Goal: Information Seeking & Learning: Learn about a topic

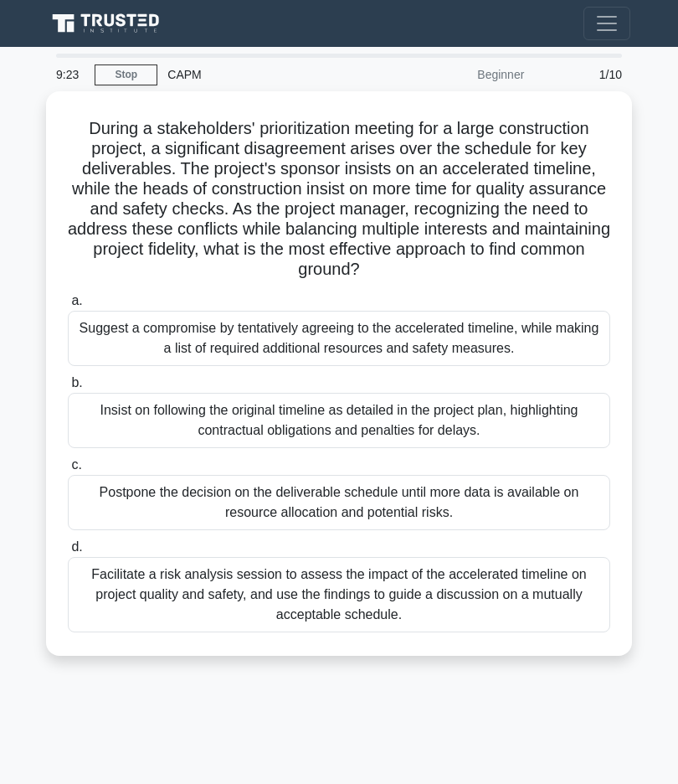
click at [523, 600] on div "Facilitate a risk analysis session to assess the impact of the accelerated time…" at bounding box center [339, 594] width 543 height 75
click at [68, 553] on input "d. Facilitate a risk analysis session to assess the impact of the accelerated t…" at bounding box center [68, 547] width 0 height 11
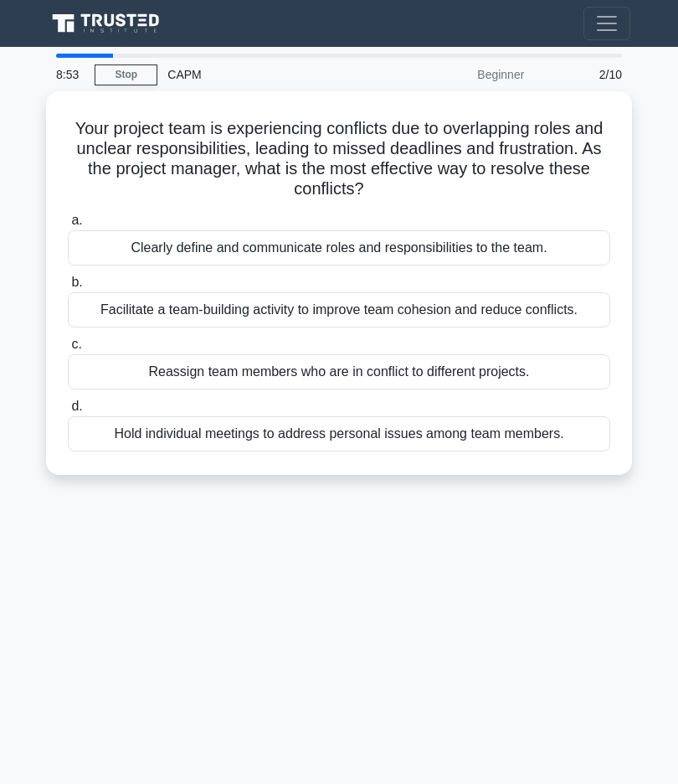
click at [555, 243] on div "Clearly define and communicate roles and responsibilities to the team." at bounding box center [339, 247] width 543 height 35
click at [68, 226] on input "a. Clearly define and communicate roles and responsibilities to the team." at bounding box center [68, 220] width 0 height 11
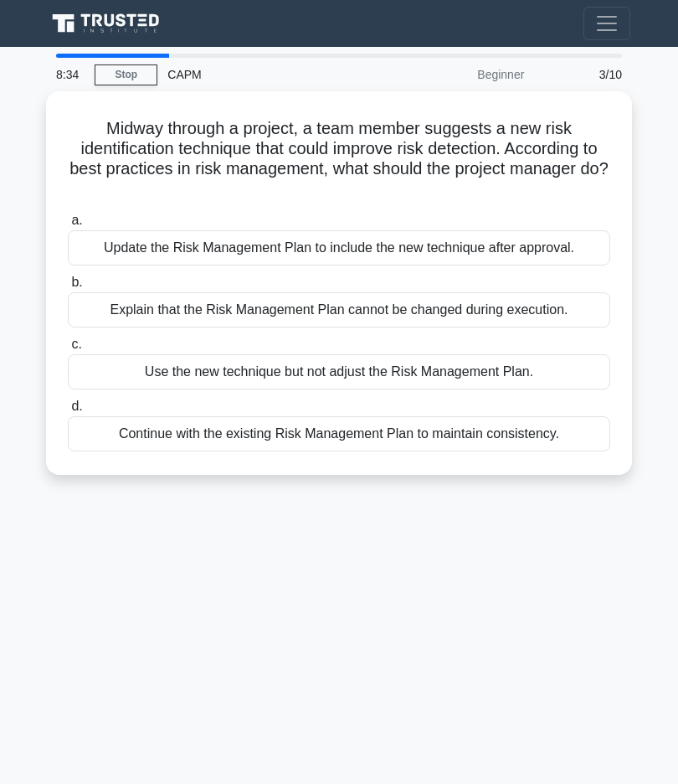
click at [550, 256] on div "Update the Risk Management Plan to include the new technique after approval." at bounding box center [339, 247] width 543 height 35
click at [68, 226] on input "a. Update the Risk Management Plan to include the new technique after approval." at bounding box center [68, 220] width 0 height 11
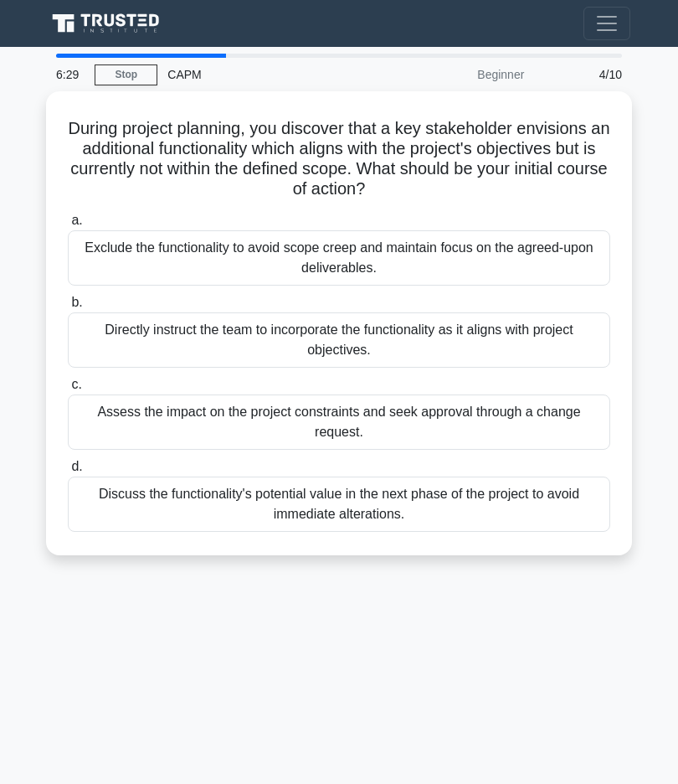
click at [559, 423] on div "Assess the impact on the project constraints and seek approval through a change…" at bounding box center [339, 421] width 543 height 55
click at [68, 390] on input "c. Assess the impact on the project constraints and seek approval through a cha…" at bounding box center [68, 384] width 0 height 11
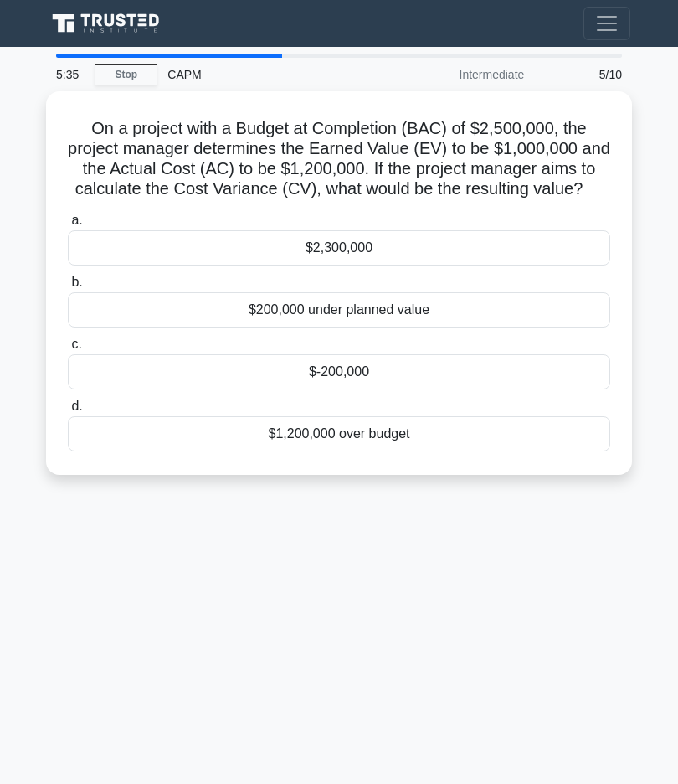
click at [524, 384] on div "$-200,000" at bounding box center [339, 371] width 543 height 35
click at [68, 350] on input "c. $-200,000" at bounding box center [68, 344] width 0 height 11
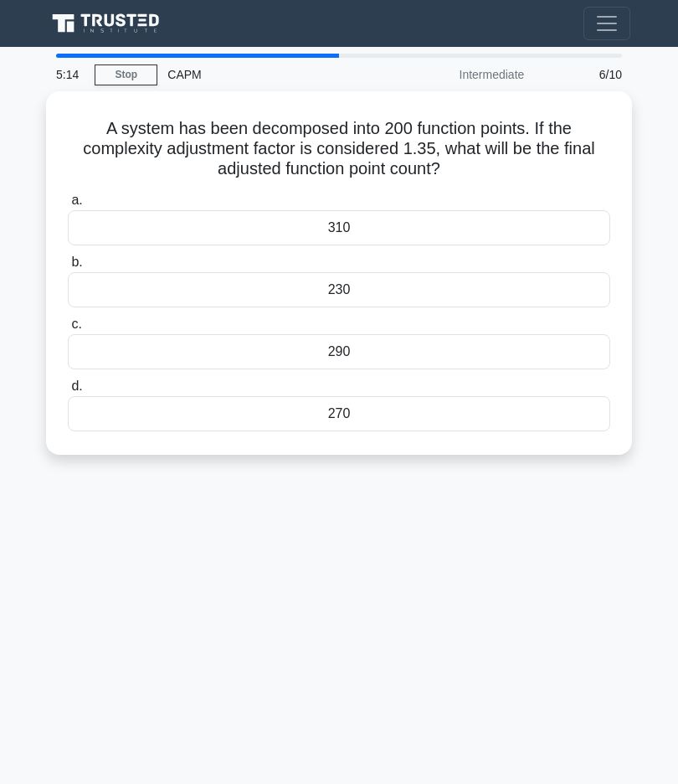
click at [516, 410] on div "270" at bounding box center [339, 413] width 543 height 35
click at [68, 392] on input "d. 270" at bounding box center [68, 386] width 0 height 11
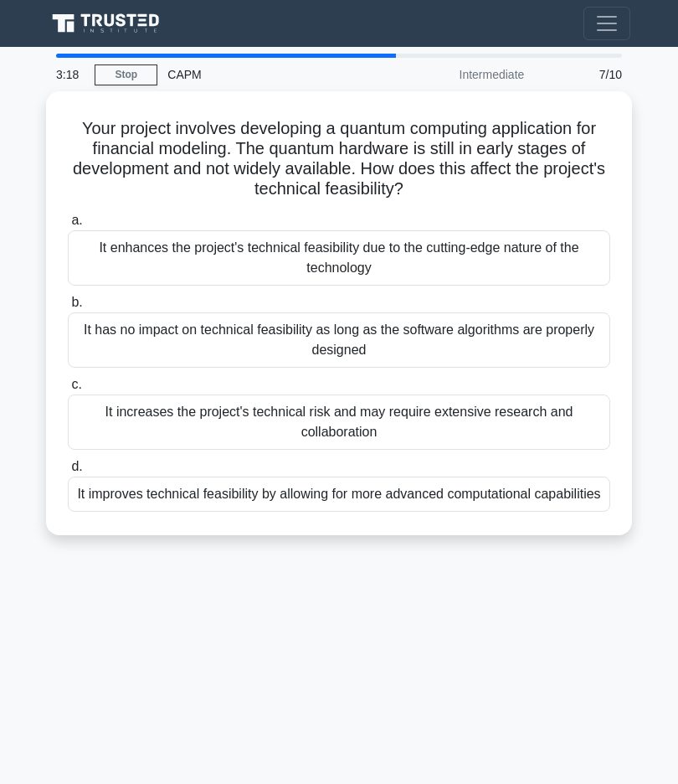
click at [373, 423] on div "It increases the project's technical risk and may require extensive research an…" at bounding box center [339, 421] width 543 height 55
click at [68, 390] on input "c. It increases the project's technical risk and may require extensive research…" at bounding box center [68, 384] width 0 height 11
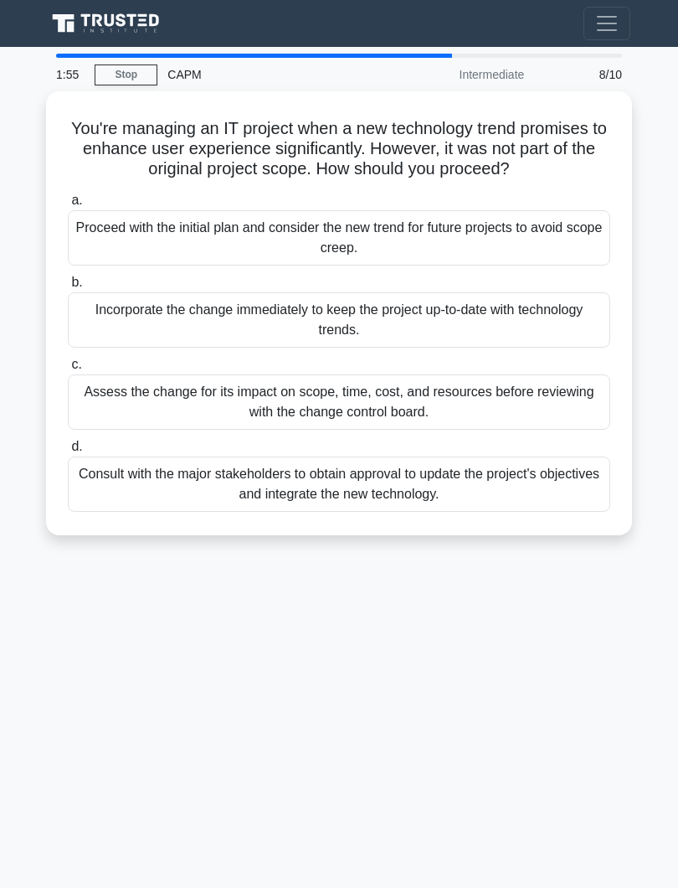
click at [140, 407] on div "Assess the change for its impact on scope, time, cost, and resources before rev…" at bounding box center [339, 401] width 543 height 55
click at [68, 370] on input "c. Assess the change for its impact on scope, time, cost, and resources before …" at bounding box center [68, 364] width 0 height 11
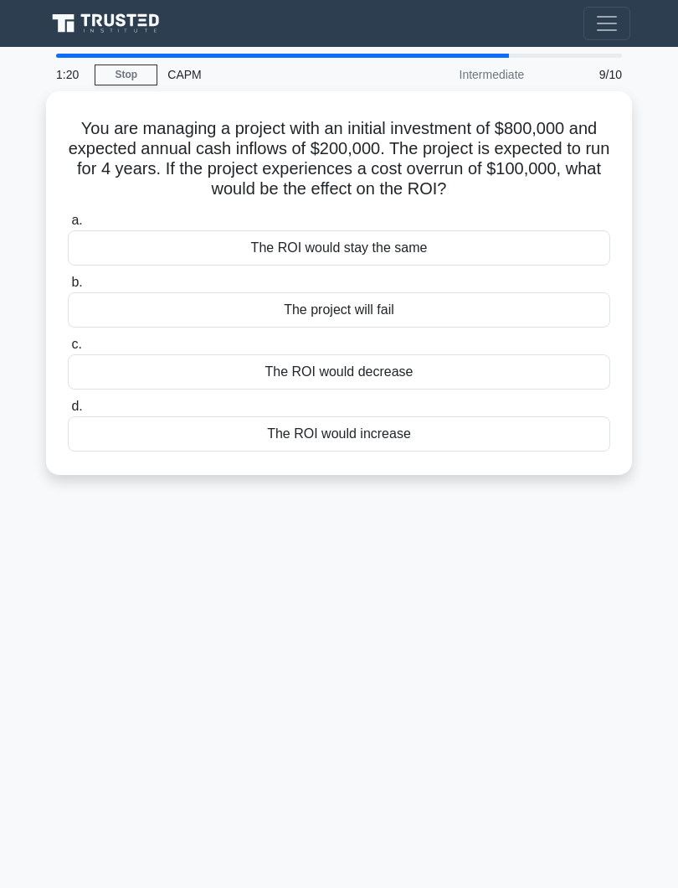
click at [187, 384] on div "The ROI would decrease" at bounding box center [339, 371] width 543 height 35
click at [68, 350] on input "c. The ROI would decrease" at bounding box center [68, 344] width 0 height 11
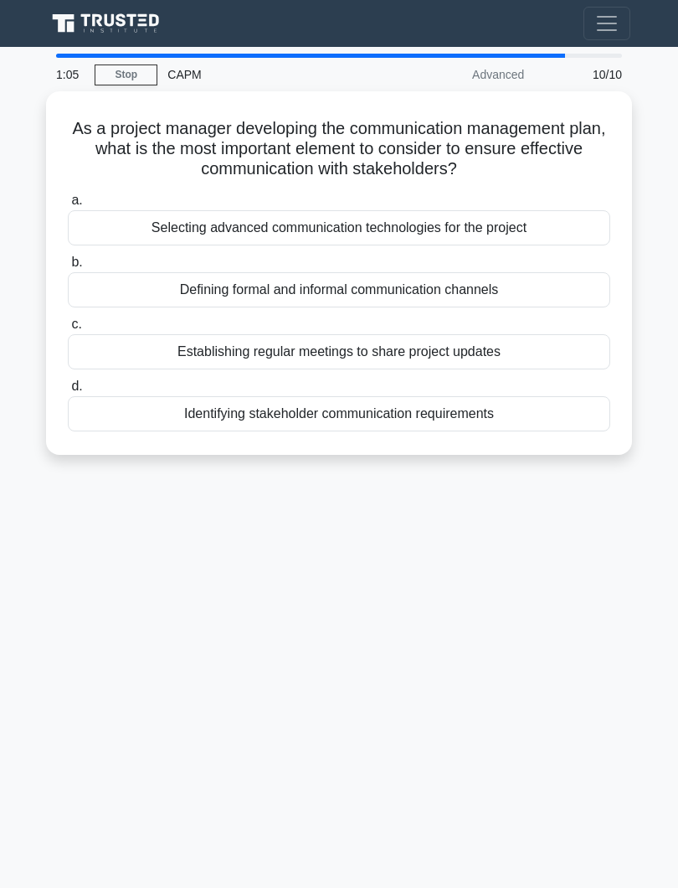
click at [132, 426] on div "Identifying stakeholder communication requirements" at bounding box center [339, 413] width 543 height 35
click at [68, 392] on input "d. Identifying stakeholder communication requirements" at bounding box center [68, 386] width 0 height 11
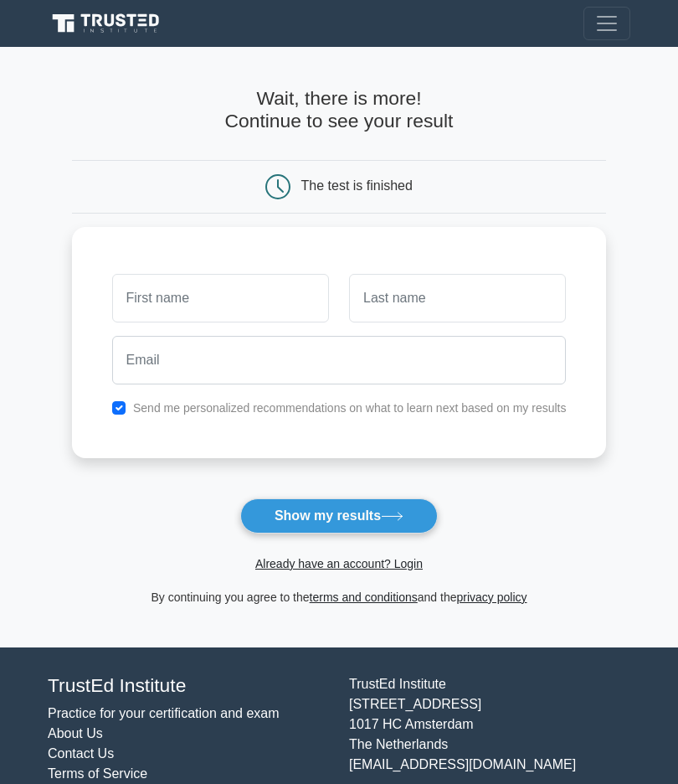
click at [118, 286] on input "text" at bounding box center [220, 298] width 217 height 49
type input "Soumya"
click at [441, 294] on input "text" at bounding box center [457, 298] width 217 height 49
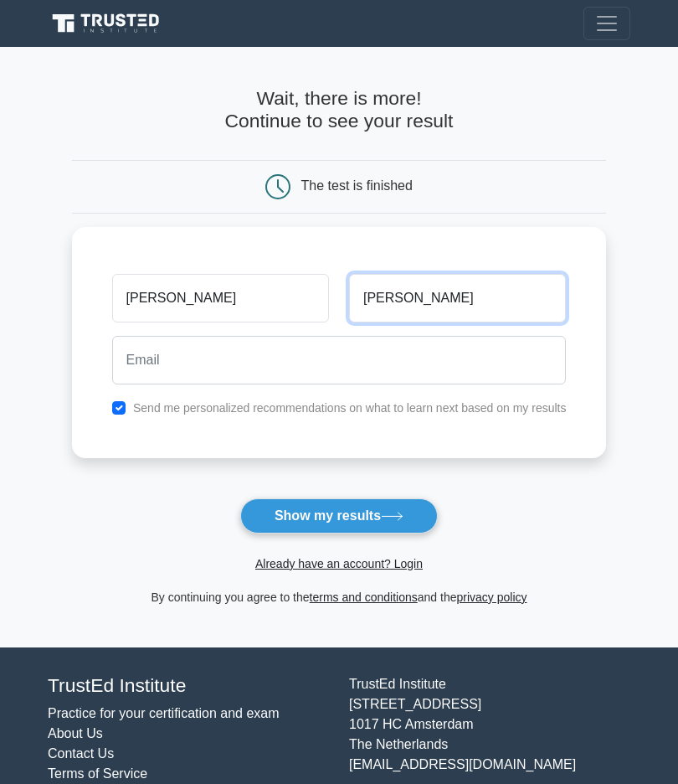
type input "Roy"
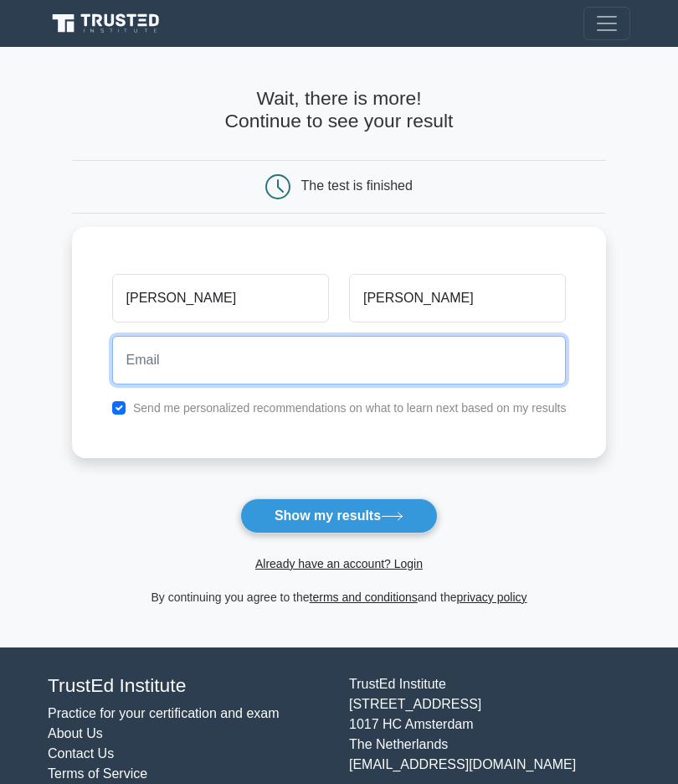
click at [270, 356] on input "email" at bounding box center [339, 360] width 455 height 49
type input "soumya41721954@"
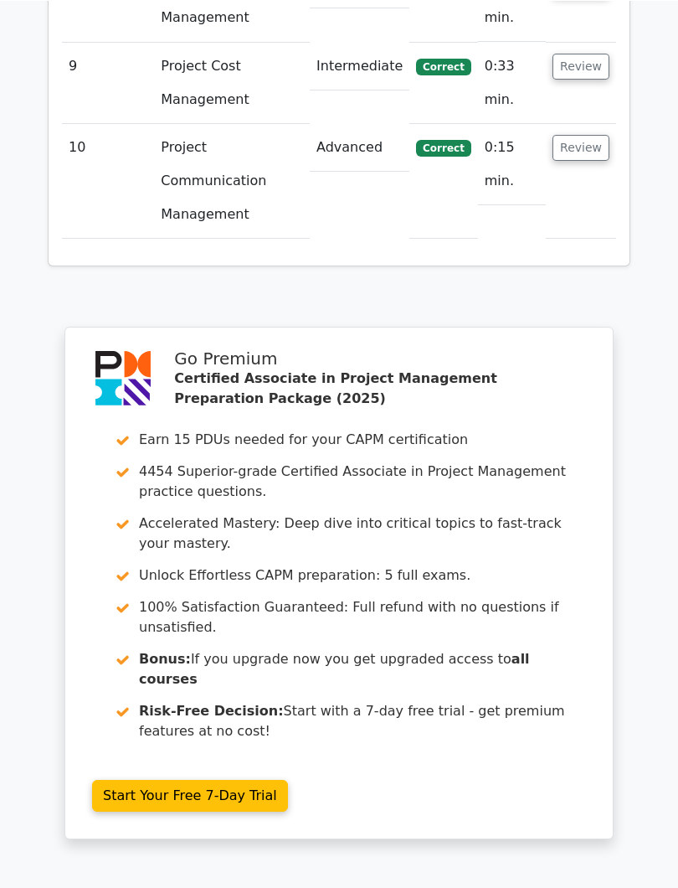
scroll to position [3335, 0]
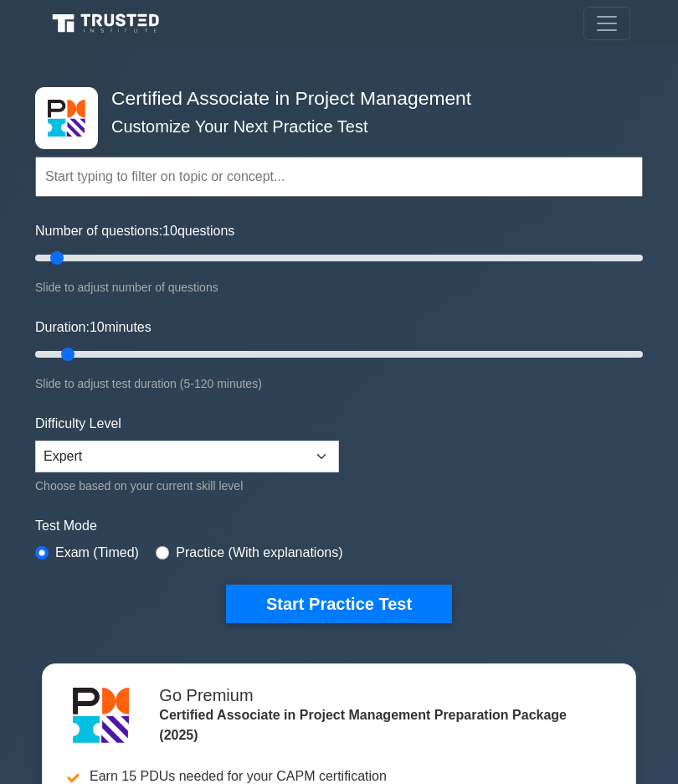
type input "15"
click at [79, 251] on input "Number of questions: 10 questions" at bounding box center [339, 258] width 608 height 20
type input "15"
click at [83, 347] on input "Duration: 10 minutes" at bounding box center [339, 354] width 608 height 20
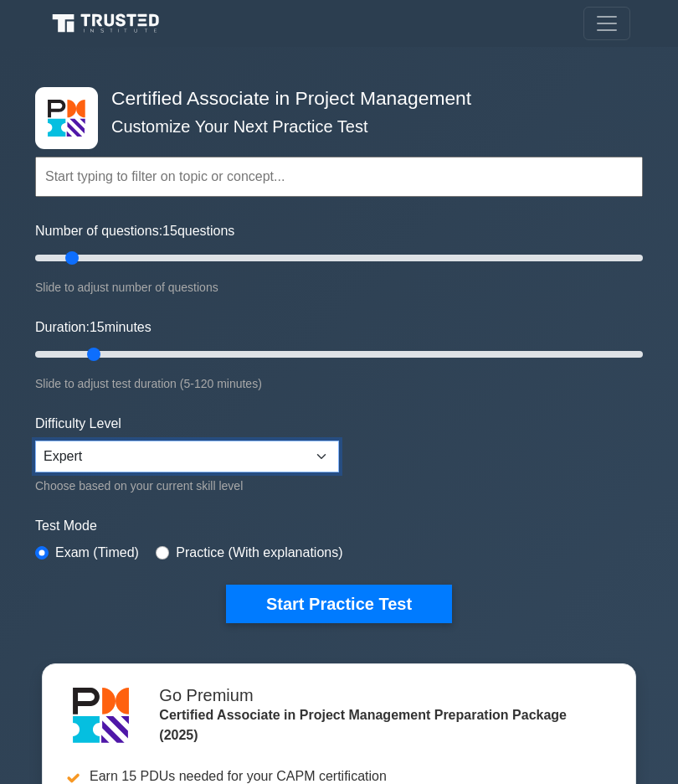
click at [51, 447] on select "Beginner Intermediate Expert" at bounding box center [187, 456] width 304 height 32
select select "intermediate"
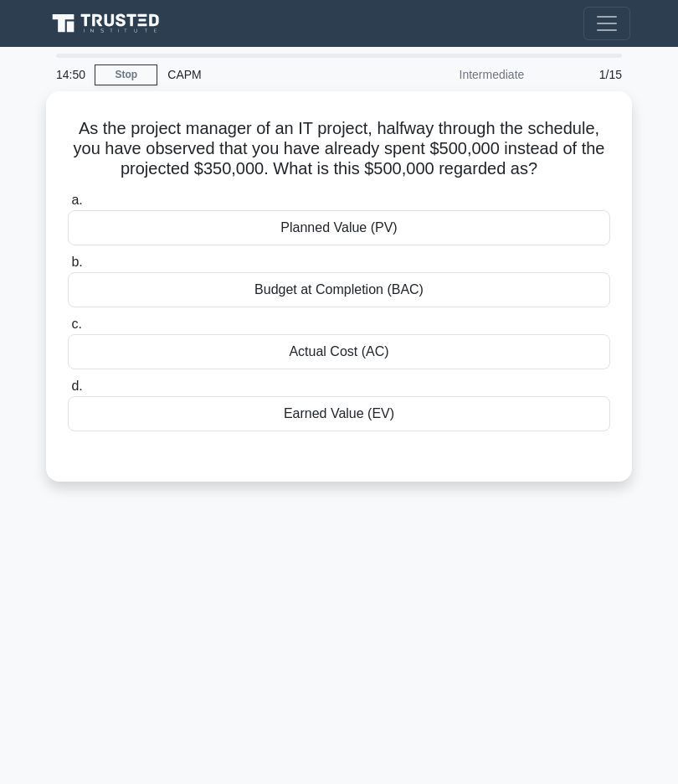
click at [415, 307] on div "Budget at Completion (BAC)" at bounding box center [339, 289] width 543 height 35
click at [68, 268] on input "b. Budget at Completion (BAC)" at bounding box center [68, 262] width 0 height 11
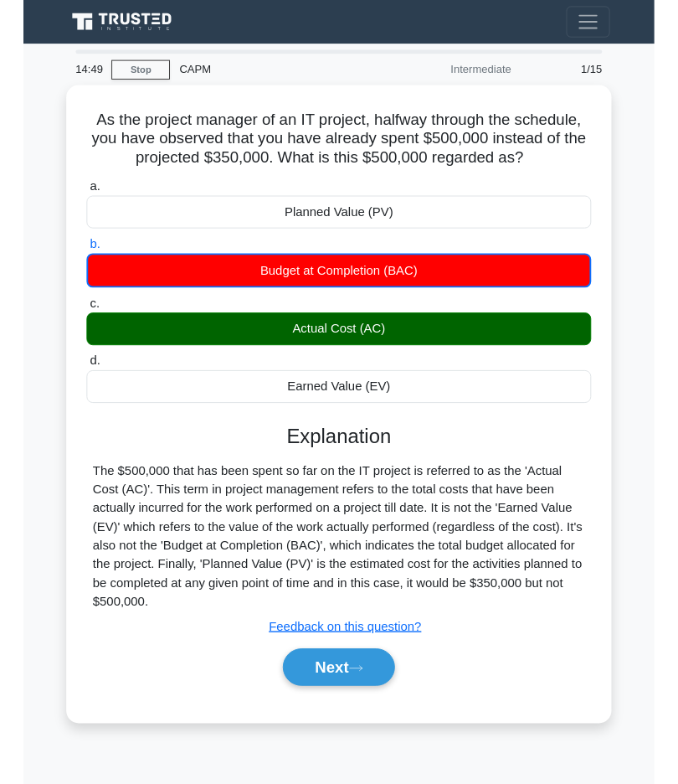
scroll to position [114, 0]
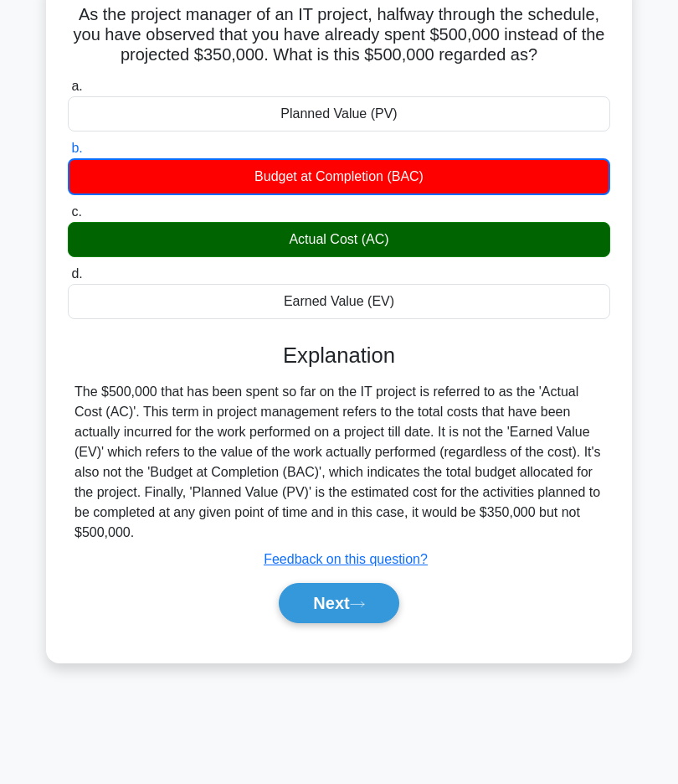
click at [376, 623] on button "Next" at bounding box center [339, 603] width 120 height 40
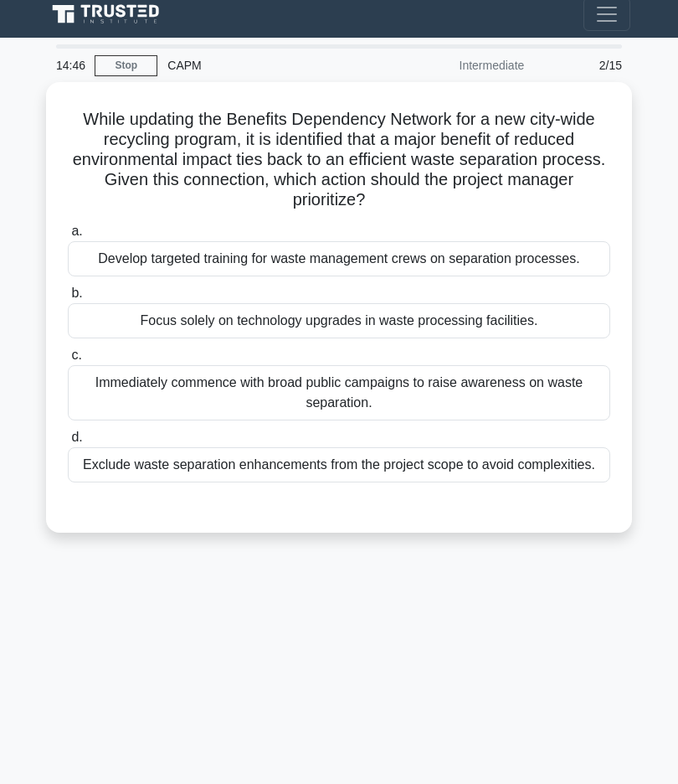
scroll to position [0, 0]
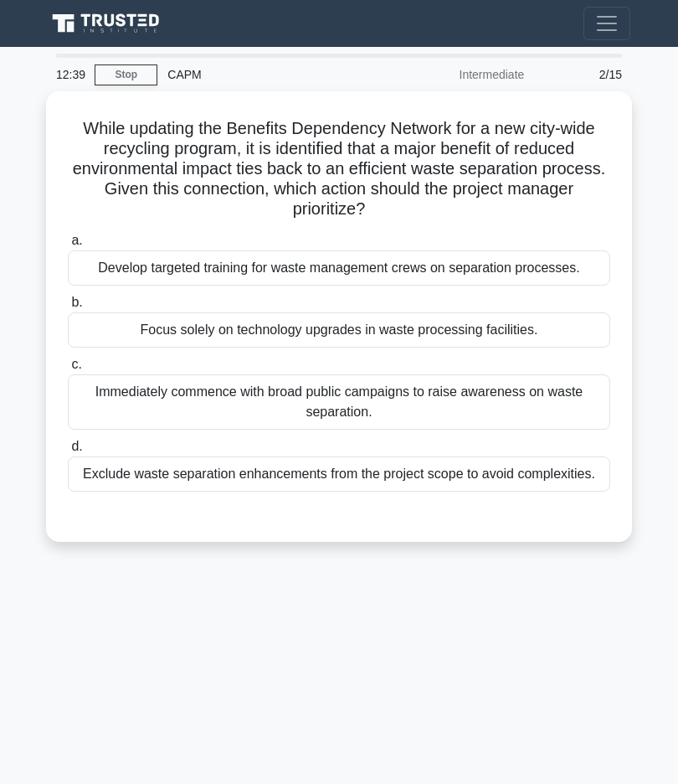
click at [126, 276] on div "Develop targeted training for waste management crews on separation processes." at bounding box center [339, 267] width 543 height 35
click at [68, 246] on input "a. Develop targeted training for waste management crews on separation processes." at bounding box center [68, 240] width 0 height 11
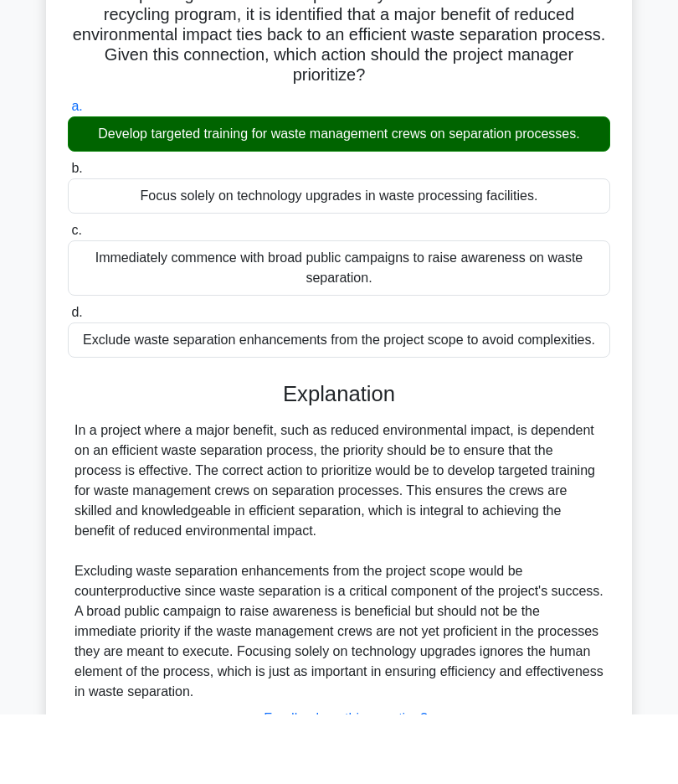
scroll to position [260, 0]
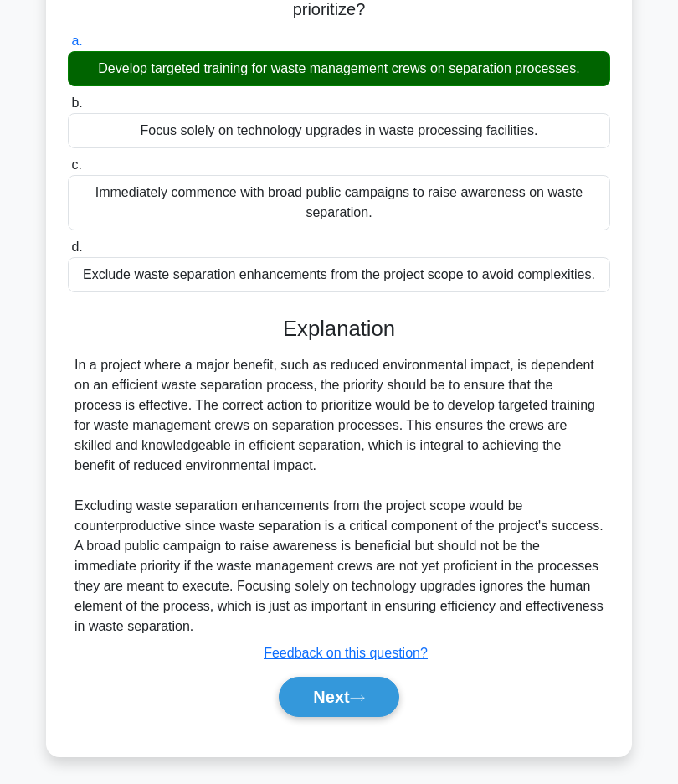
click at [340, 700] on button "Next" at bounding box center [339, 697] width 120 height 40
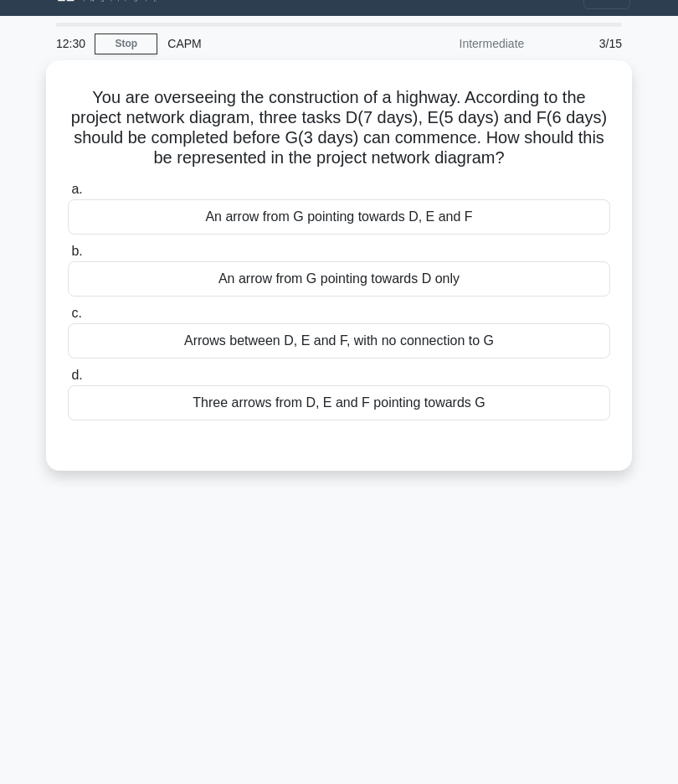
scroll to position [29, 0]
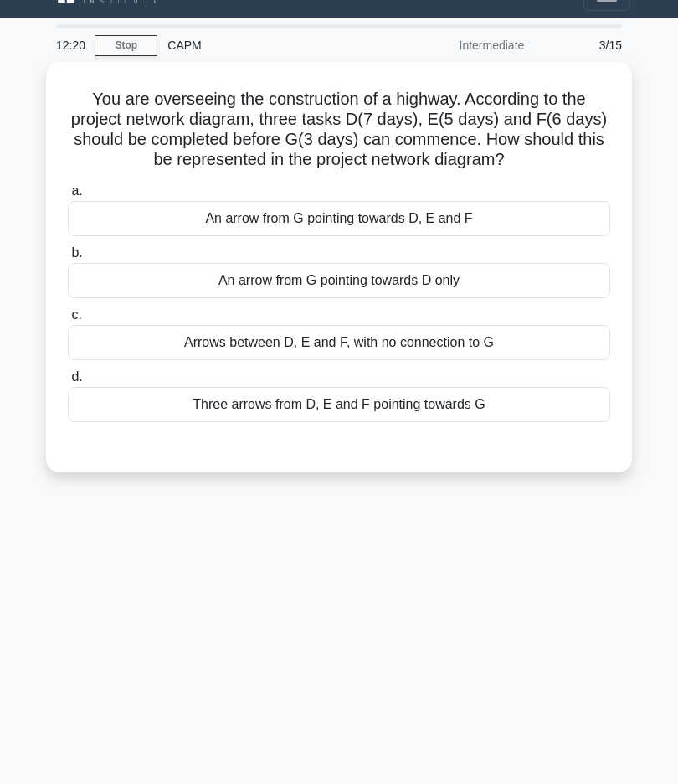
click at [126, 44] on link "Stop" at bounding box center [126, 45] width 63 height 21
